Goal: Find specific page/section: Find specific page/section

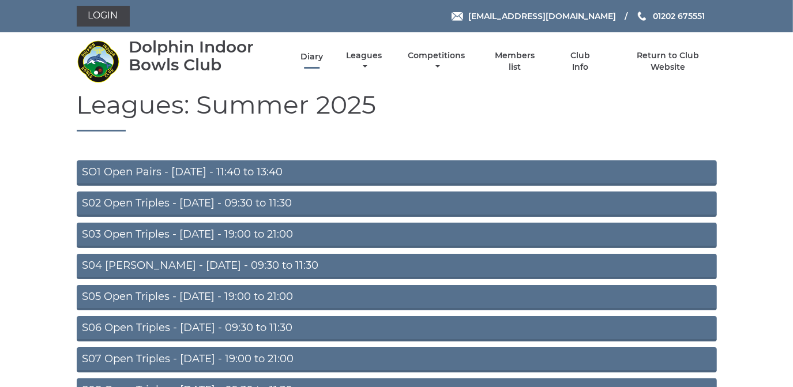
click at [309, 56] on link "Diary" at bounding box center [312, 56] width 23 height 11
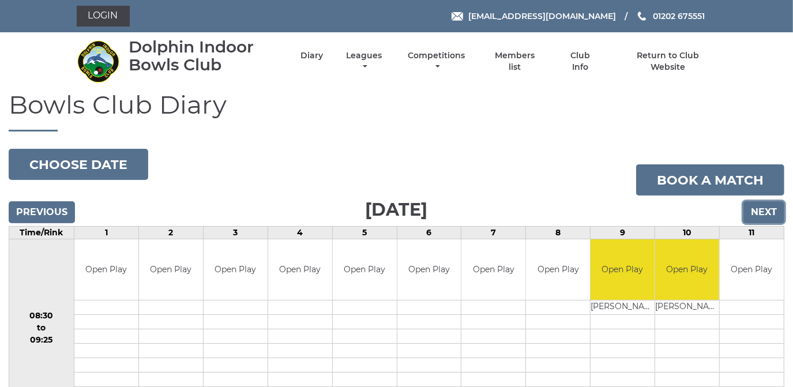
click at [763, 209] on input "Next" at bounding box center [764, 212] width 41 height 22
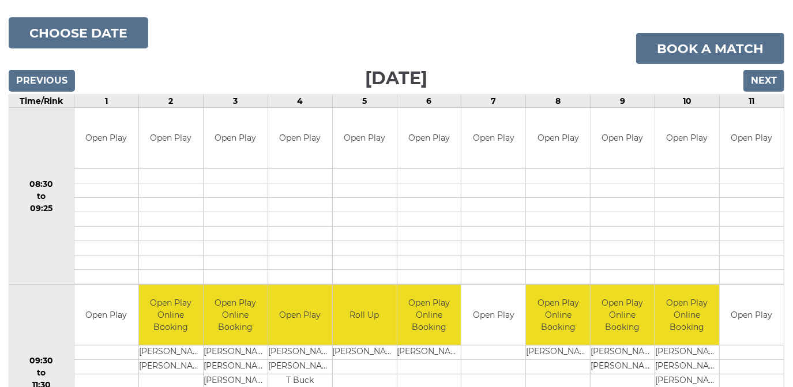
scroll to position [104, 0]
